Goal: Information Seeking & Learning: Learn about a topic

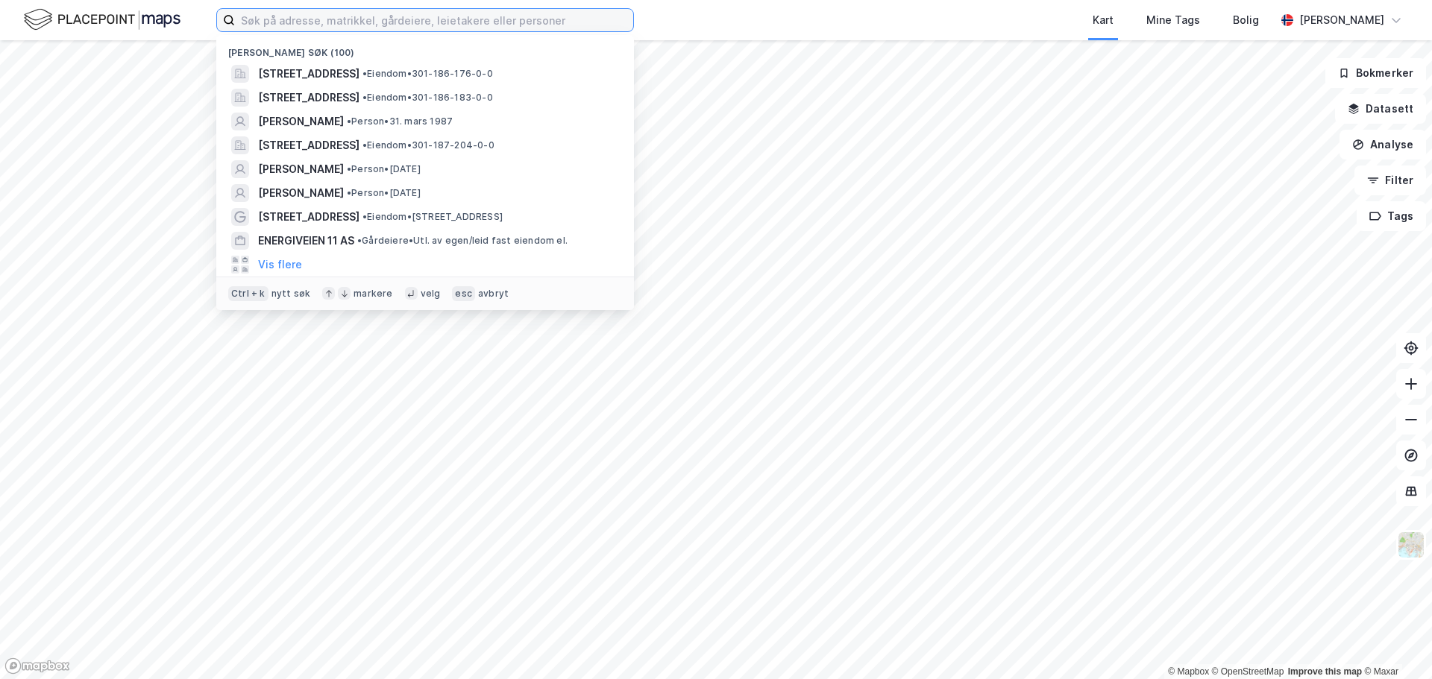
click at [343, 29] on input at bounding box center [434, 20] width 398 height 22
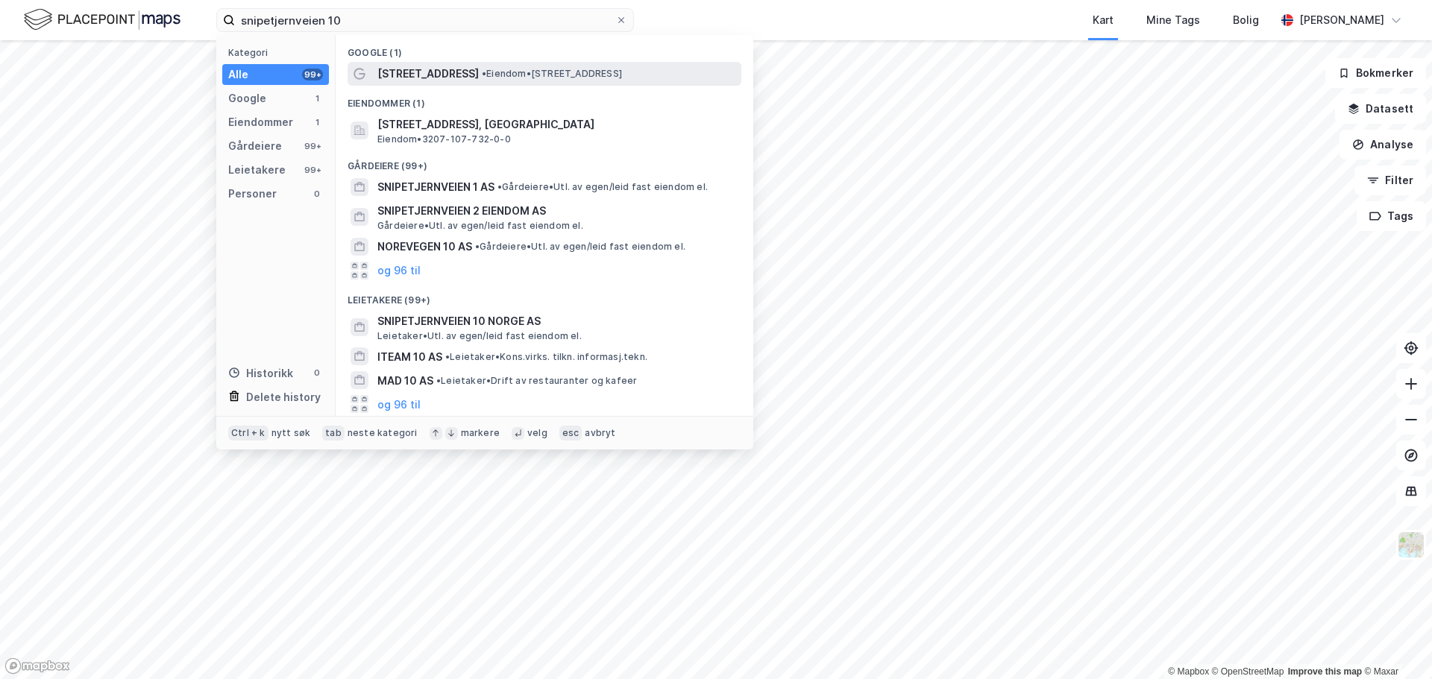
click at [380, 69] on span "[STREET_ADDRESS]" at bounding box center [427, 74] width 101 height 18
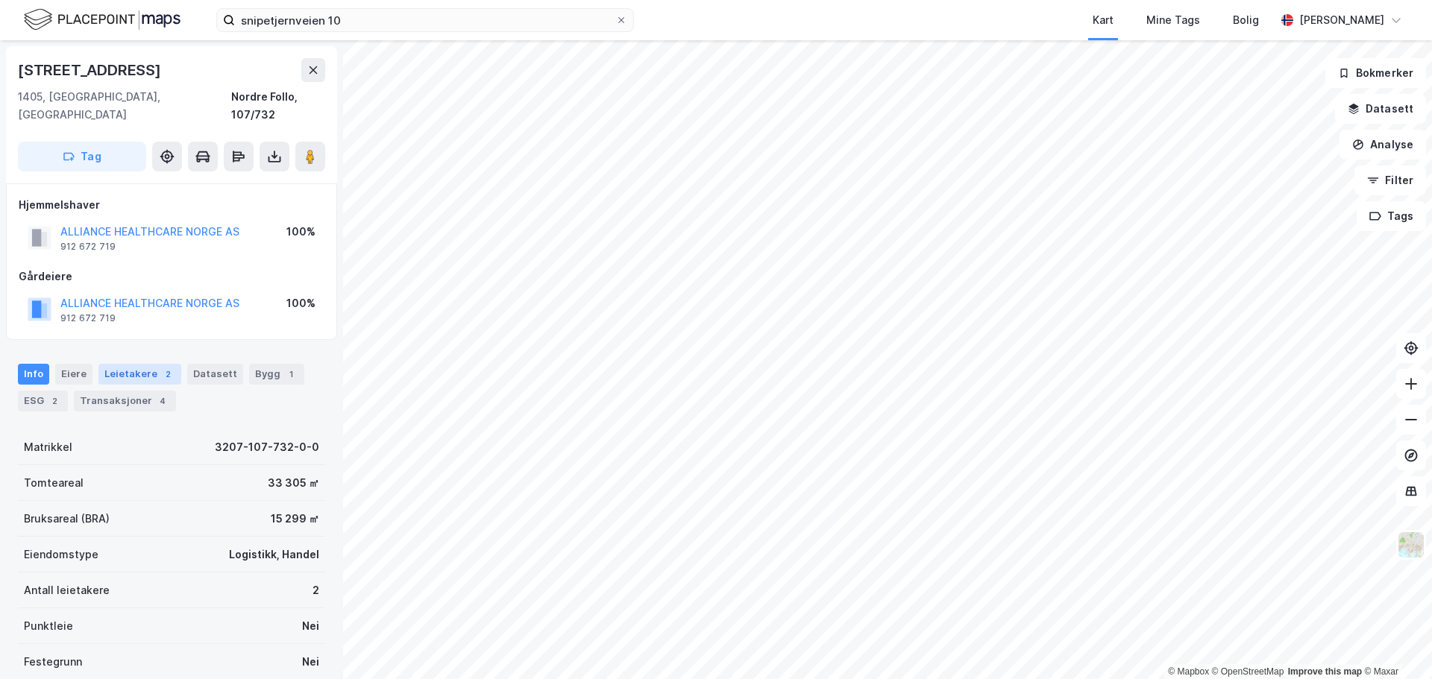
click at [118, 364] on div "Leietakere 2" at bounding box center [139, 374] width 83 height 21
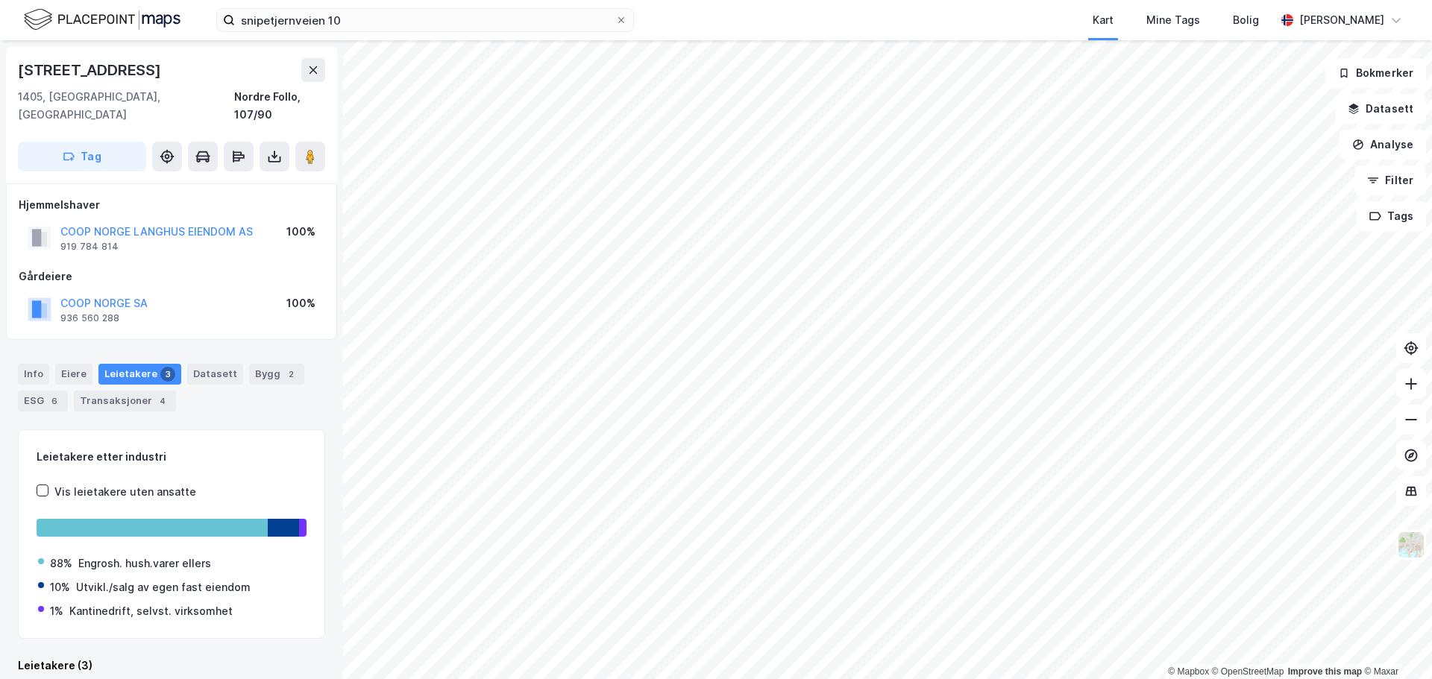
scroll to position [1, 0]
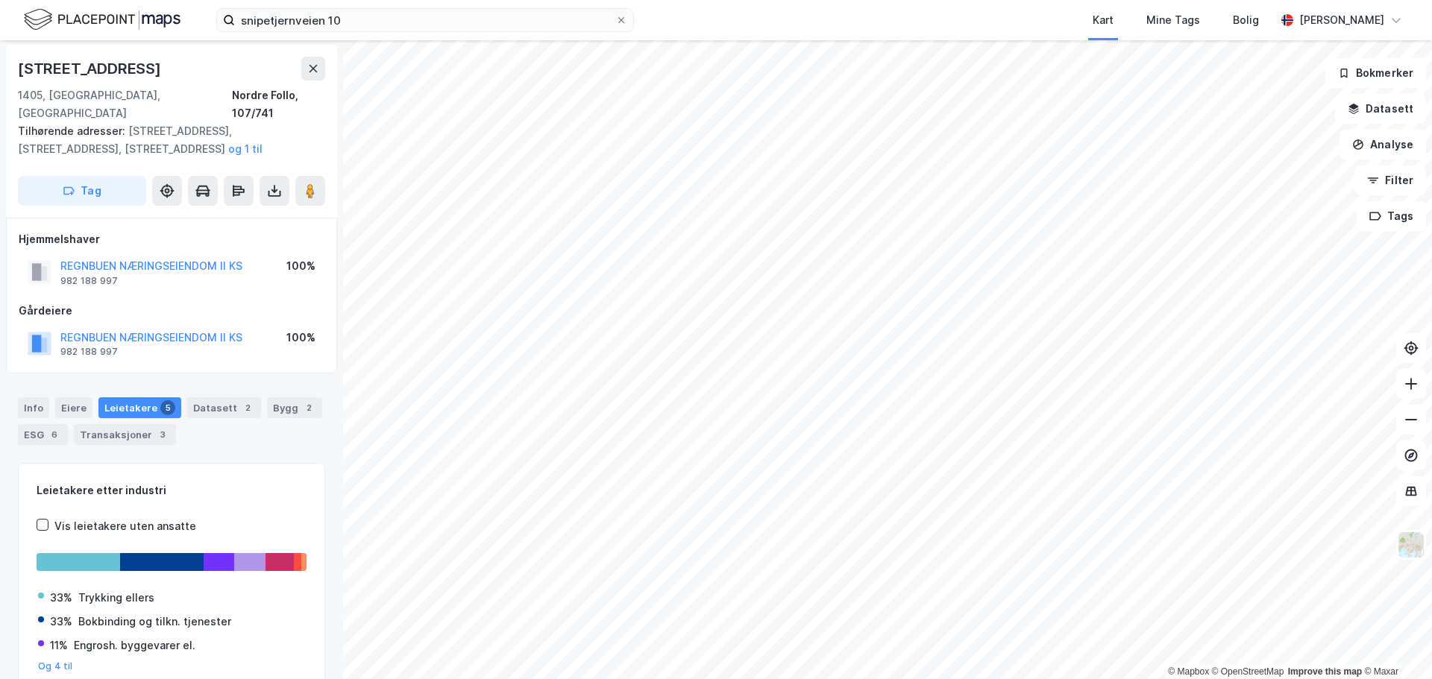
click at [662, 14] on div "snipetjernveien 10 Kart Mine Tags Bolig [PERSON_NAME] © Mapbox © OpenStreetMap …" at bounding box center [716, 339] width 1432 height 679
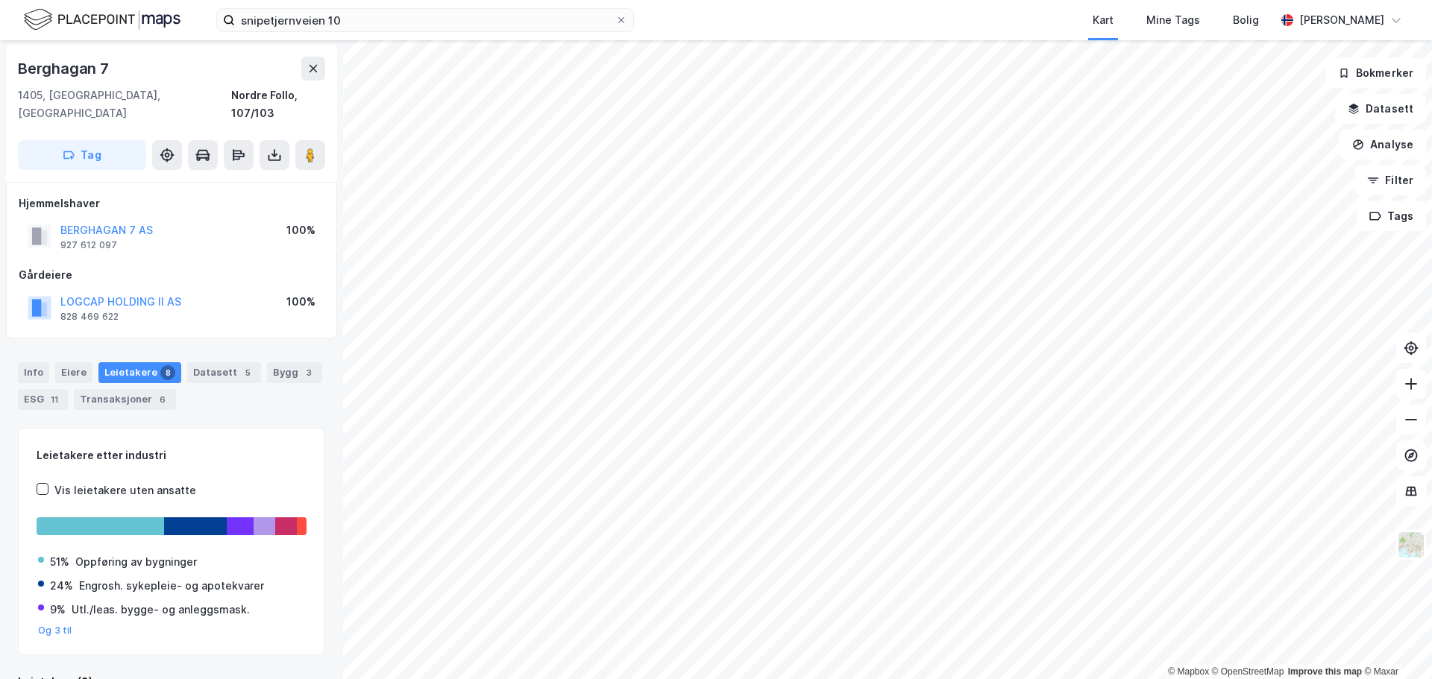
scroll to position [1, 0]
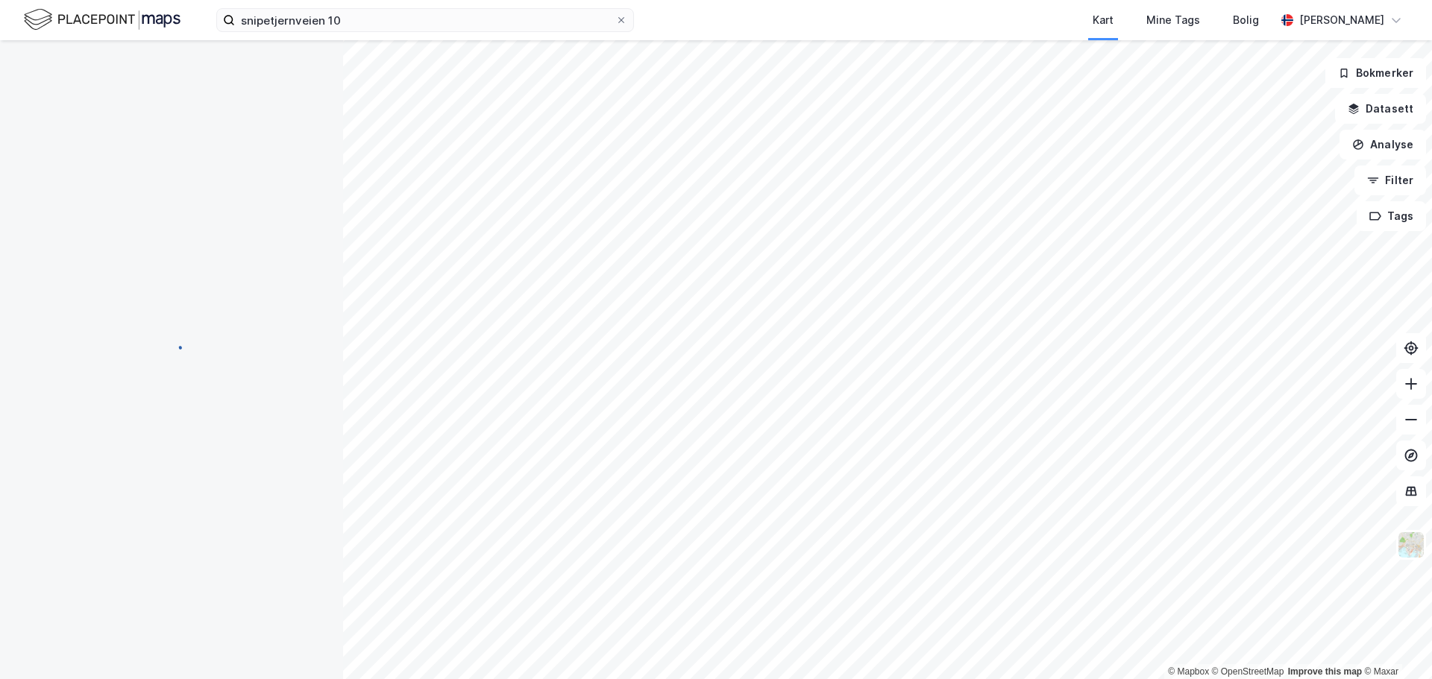
scroll to position [1, 0]
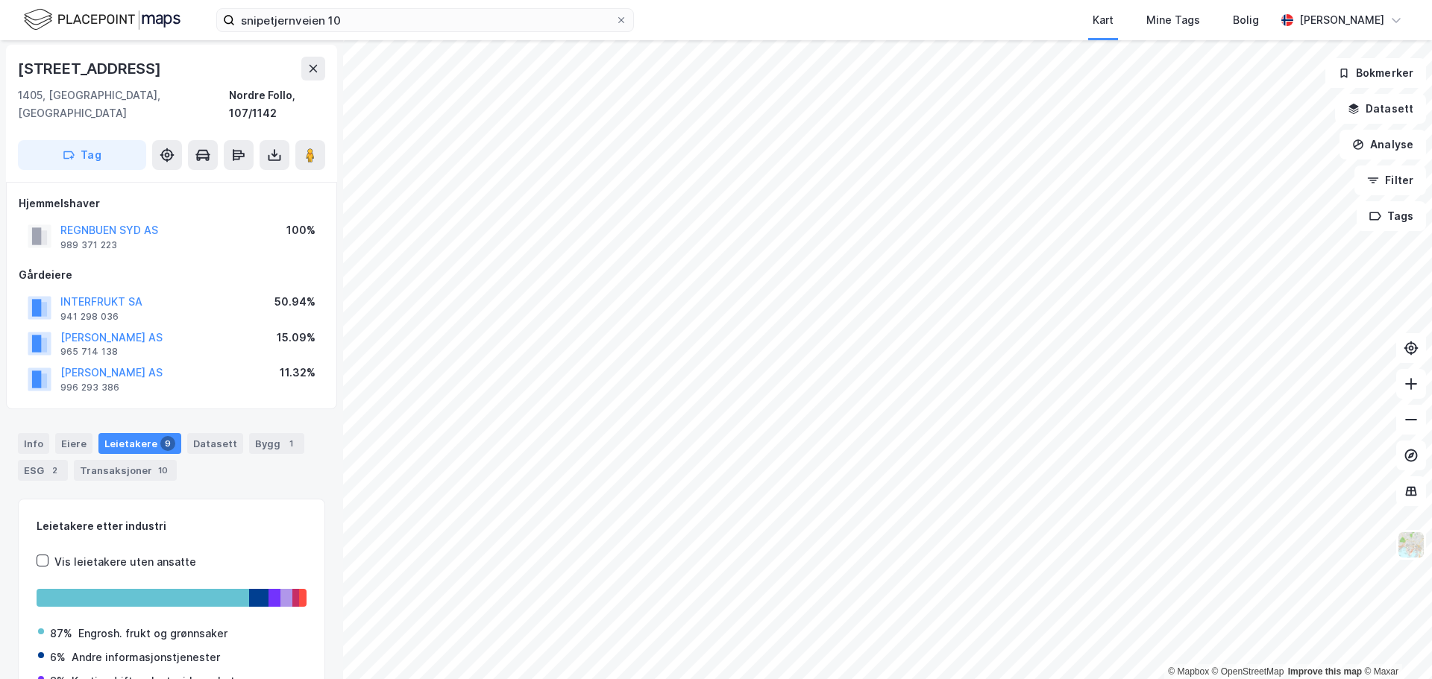
scroll to position [1, 0]
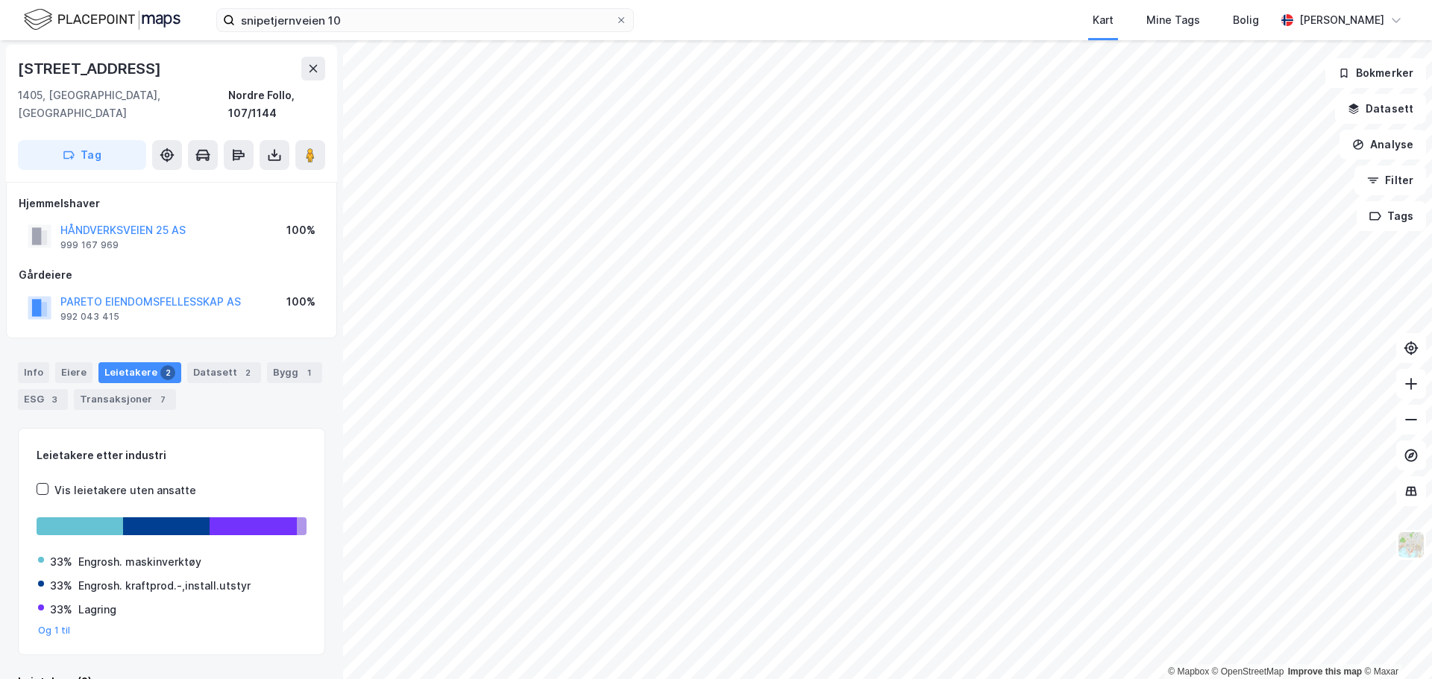
scroll to position [1, 0]
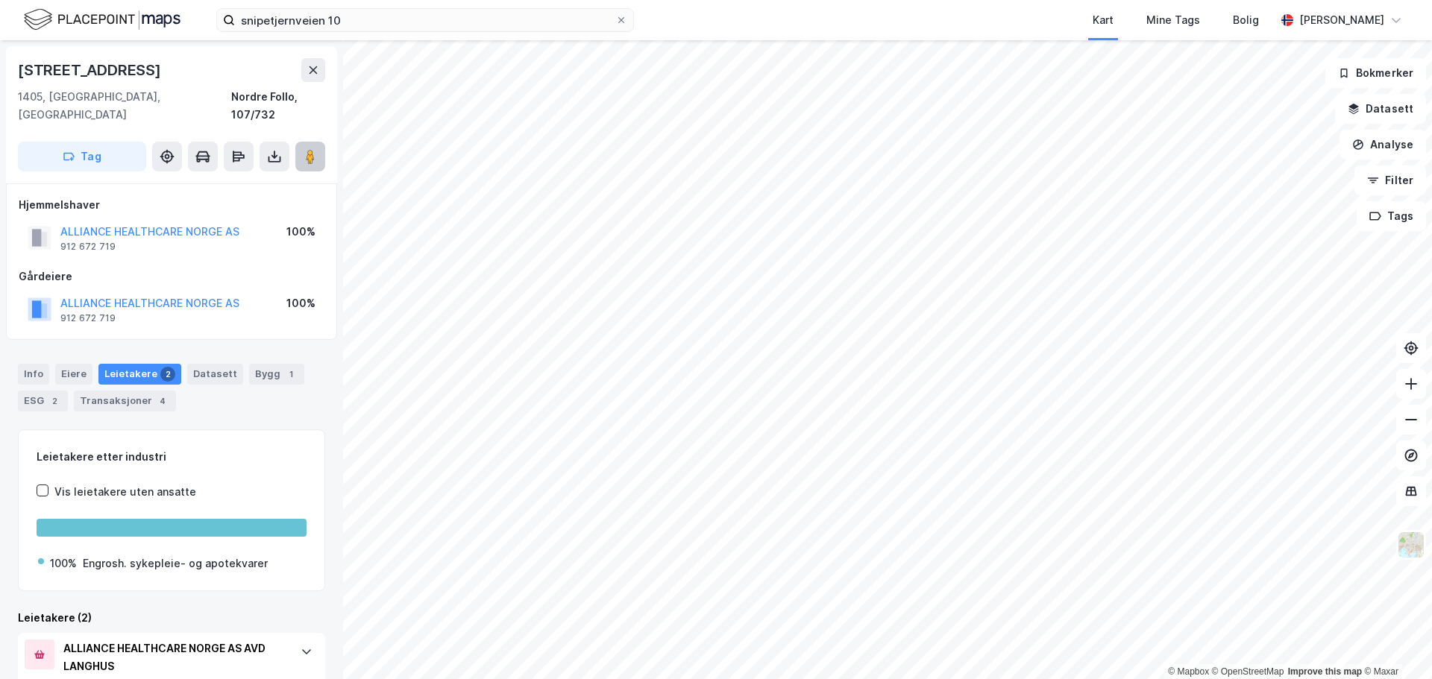
click at [310, 149] on image at bounding box center [310, 156] width 9 height 15
click at [379, 25] on input "snipetjernveien 10" at bounding box center [425, 20] width 380 height 22
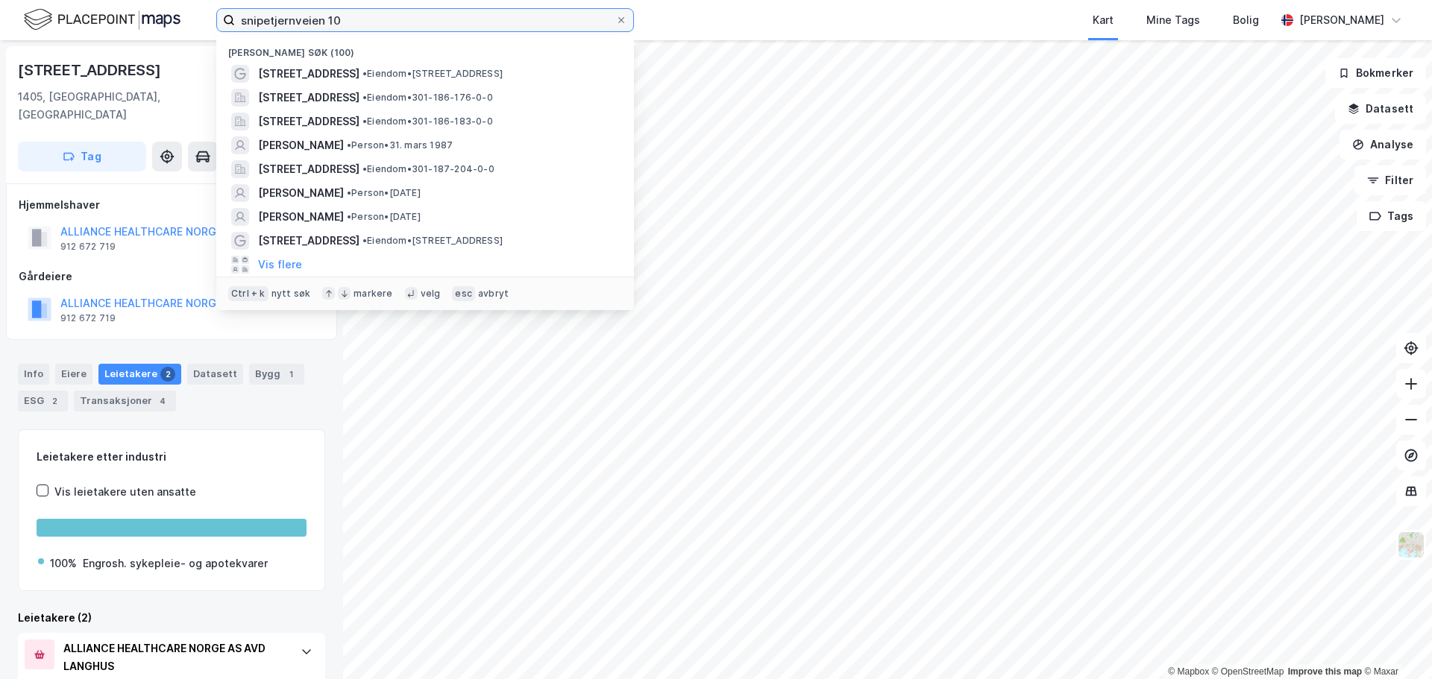
click at [379, 25] on input "snipetjernveien 10" at bounding box center [425, 20] width 380 height 22
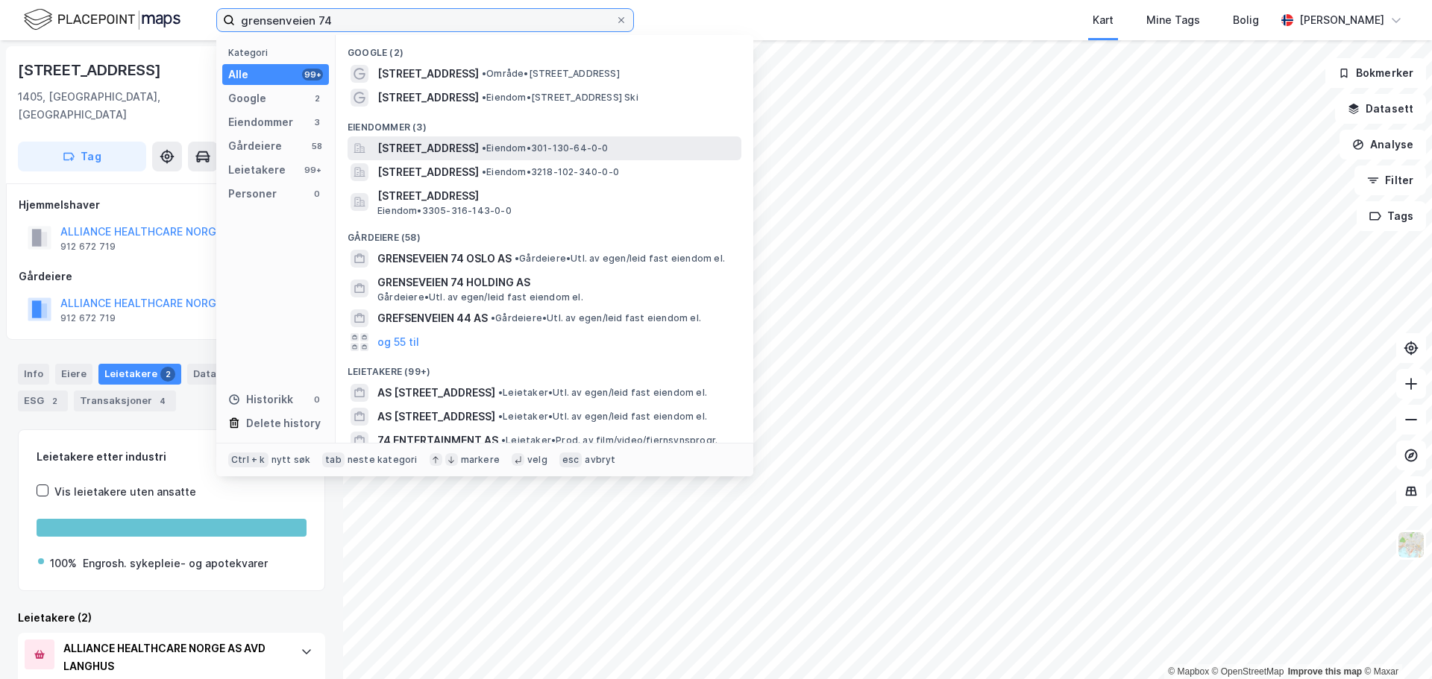
type input "grensenveien 74"
click at [443, 147] on span "[STREET_ADDRESS]" at bounding box center [427, 148] width 101 height 18
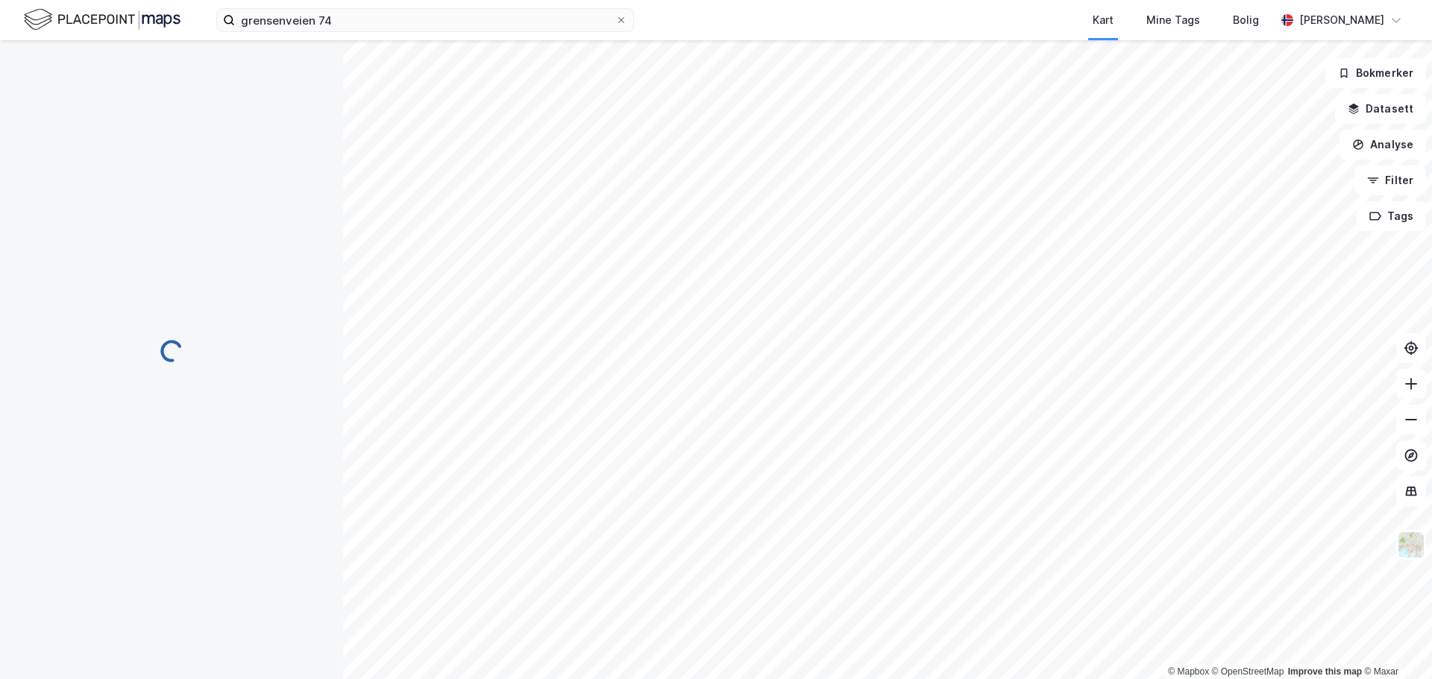
scroll to position [1, 0]
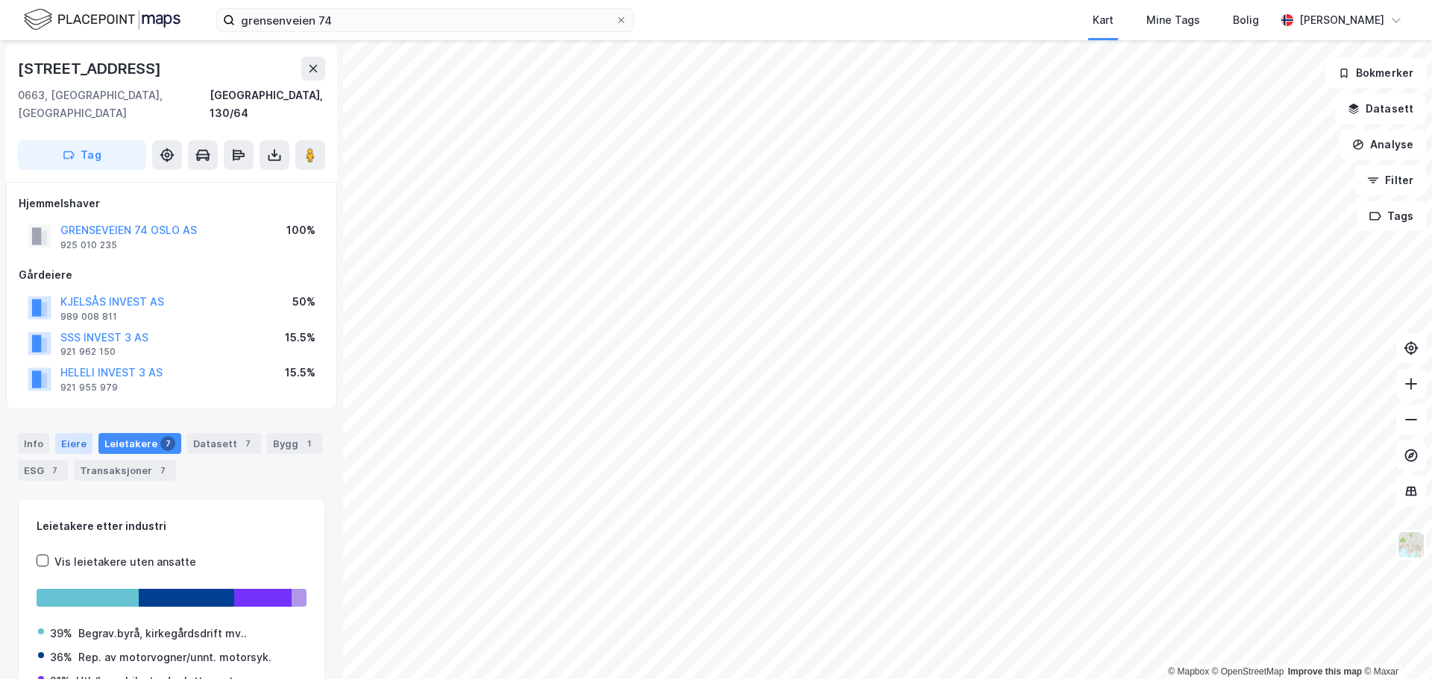
click at [61, 433] on div "Eiere" at bounding box center [73, 443] width 37 height 21
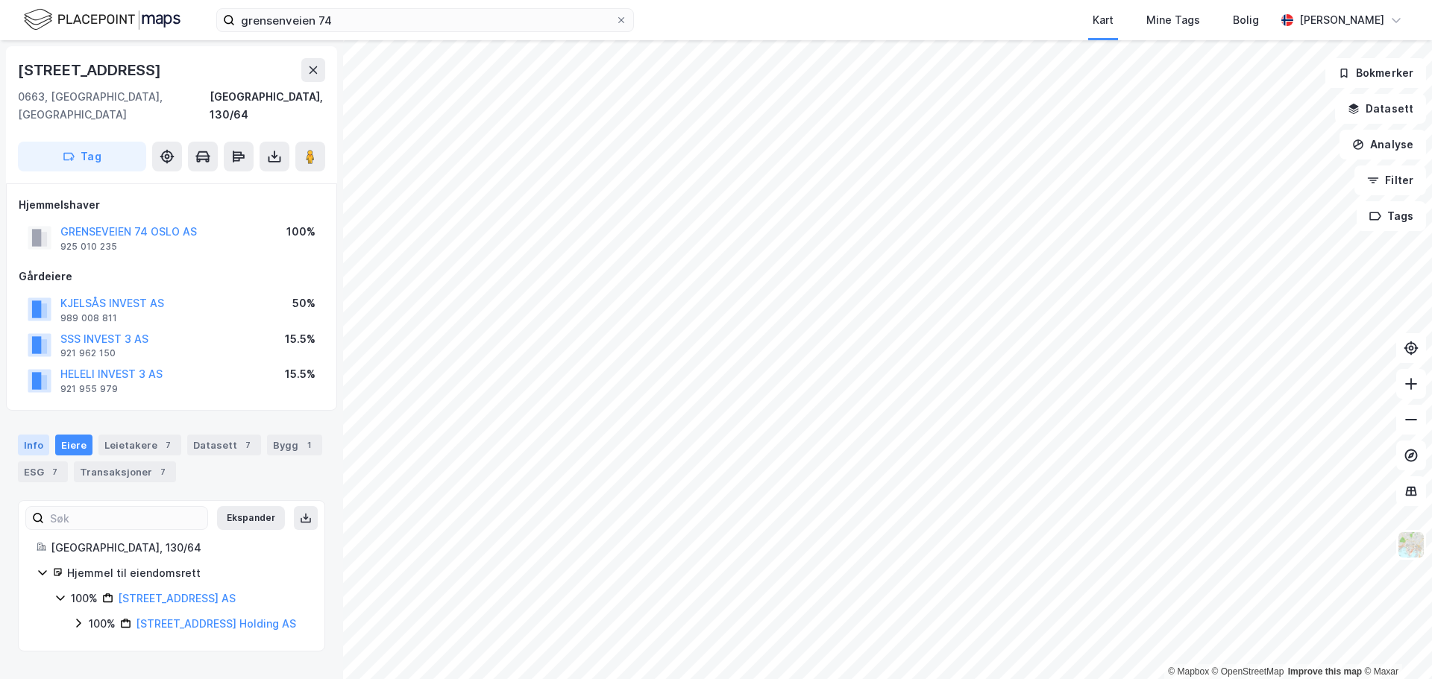
click at [27, 435] on div "Info" at bounding box center [33, 445] width 31 height 21
